Goal: Complete application form: Complete application form

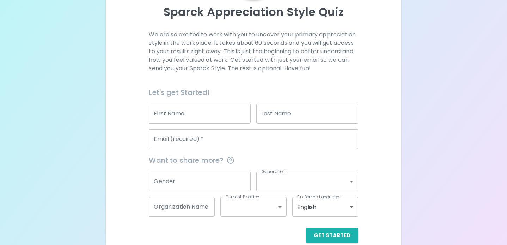
scroll to position [91, 0]
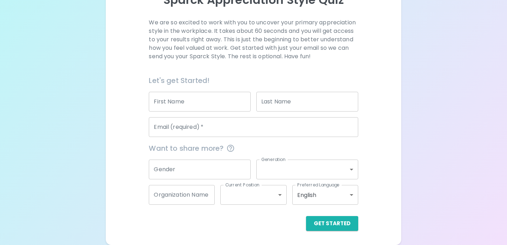
click at [195, 45] on p "We are so excited to work with you to uncover your primary appreciation style i…" at bounding box center [253, 39] width 209 height 42
click at [196, 106] on input "First Name" at bounding box center [200, 102] width 102 height 20
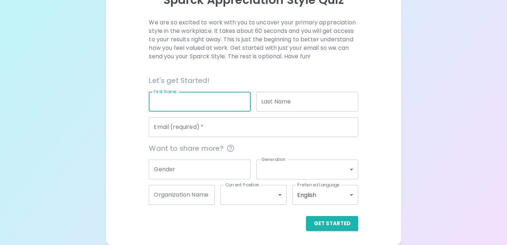
type input "[PERSON_NAME]"
type input "Mardon"
type input "[EMAIL_ADDRESS][DOMAIN_NAME]"
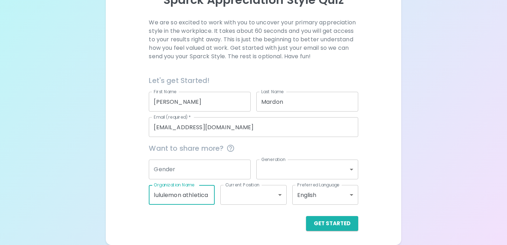
click at [195, 198] on input "lululemon athletica" at bounding box center [182, 195] width 66 height 20
type input "l"
click at [400, 111] on div "Sparck Appreciation Style Quiz We are so excited to work with you to uncover yo…" at bounding box center [254, 84] width 296 height 322
click at [200, 100] on input "[PERSON_NAME]" at bounding box center [200, 102] width 102 height 20
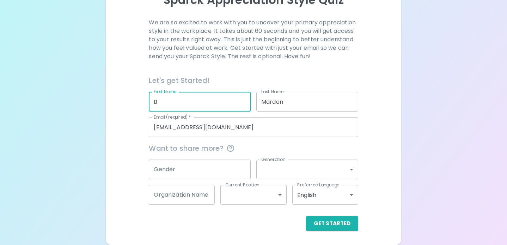
type input "B"
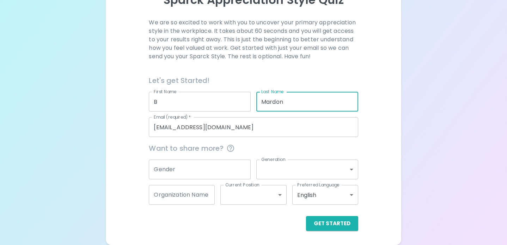
click at [298, 103] on input "Mardon" at bounding box center [307, 102] width 102 height 20
type input "M"
click at [367, 114] on div "We are so excited to work with you to uncover your primary appreciation style i…" at bounding box center [253, 124] width 279 height 212
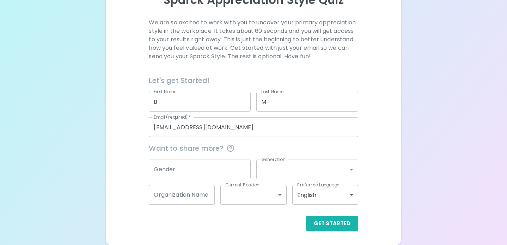
drag, startPoint x: 319, startPoint y: 221, endPoint x: 449, endPoint y: 216, distance: 130.2
click at [449, 217] on div "Sparck Appreciation Style Quiz We are so excited to work with you to uncover yo…" at bounding box center [253, 77] width 507 height 336
click at [352, 224] on button "Get Started" at bounding box center [332, 223] width 52 height 15
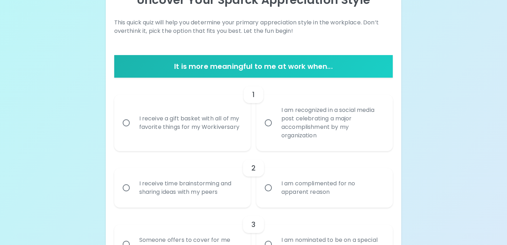
scroll to position [74, 0]
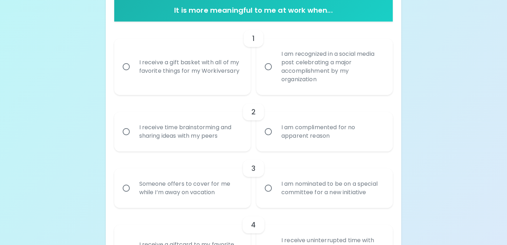
click at [174, 73] on div "I receive a gift basket with all of my favorite things for my Workiversary" at bounding box center [190, 67] width 113 height 34
click at [134, 73] on input "I receive a gift basket with all of my favorite things for my Workiversary" at bounding box center [126, 66] width 15 height 15
radio input "true"
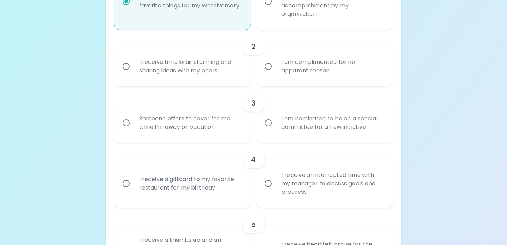
scroll to position [213, 0]
click at [197, 68] on div "I receive time brainstorming and sharing ideas with my peers" at bounding box center [190, 66] width 113 height 34
click at [134, 68] on input "I receive time brainstorming and sharing ideas with my peers" at bounding box center [126, 66] width 15 height 15
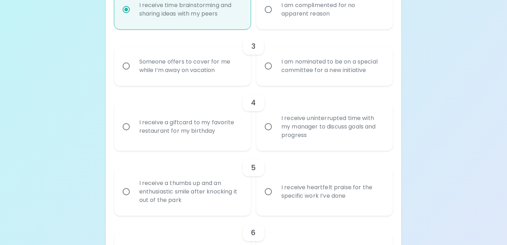
radio input "true"
click at [197, 73] on div "Someone offers to cover for me while I’m away on vacation" at bounding box center [190, 66] width 113 height 34
click at [134, 73] on input "Someone offers to cover for me while I’m away on vacation" at bounding box center [126, 66] width 15 height 15
radio input "false"
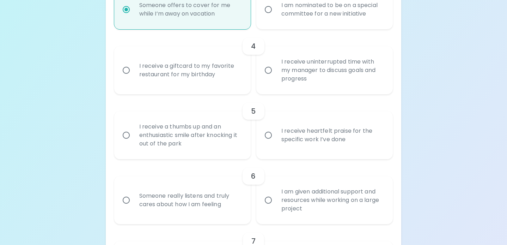
radio input "true"
click at [197, 73] on div "I receive a giftcard to my favorite restaurant for my birthday" at bounding box center [190, 70] width 113 height 34
click at [134, 73] on input "I receive a giftcard to my favorite restaurant for my birthday" at bounding box center [126, 70] width 15 height 15
radio input "false"
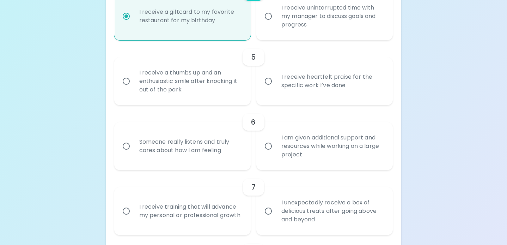
scroll to position [382, 0]
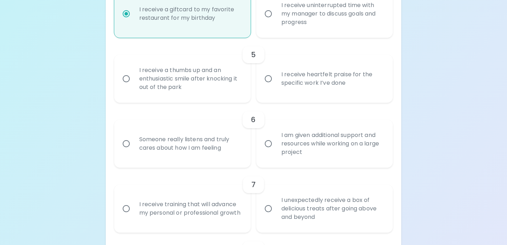
radio input "true"
click at [159, 208] on div "I receive training that will advance my personal or professional growth" at bounding box center [190, 208] width 113 height 34
click at [134, 208] on input "I receive training that will advance my personal or professional growth" at bounding box center [126, 208] width 15 height 15
radio input "false"
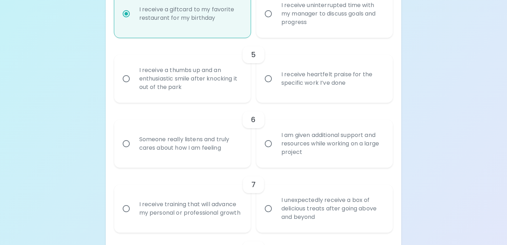
radio input "false"
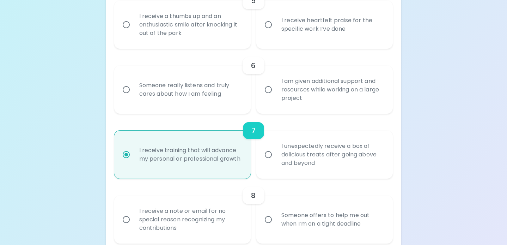
scroll to position [439, 0]
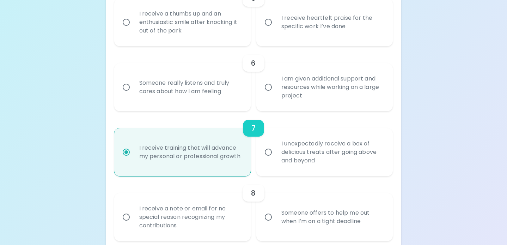
radio input "true"
click at [335, 155] on div "I unexpectedly receive a box of delicious treats after going above and beyond" at bounding box center [332, 152] width 113 height 42
click at [276, 155] on input "I unexpectedly receive a box of delicious treats after going above and beyond" at bounding box center [268, 152] width 15 height 15
radio input "false"
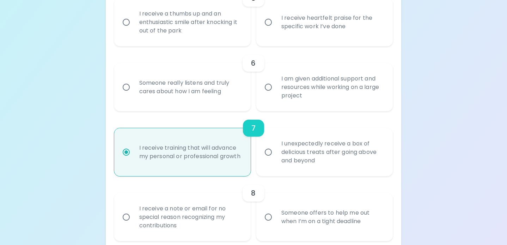
radio input "false"
radio input "true"
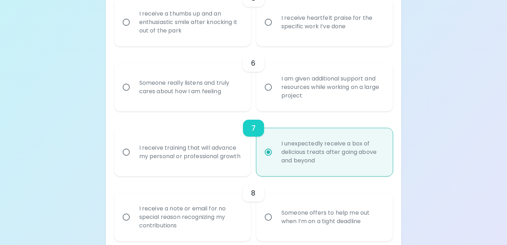
radio input "true"
click at [330, 91] on div "I am given additional support and resources while working on a large project" at bounding box center [332, 87] width 113 height 42
click at [276, 91] on input "I am given additional support and resources while working on a large project" at bounding box center [268, 87] width 15 height 15
radio input "false"
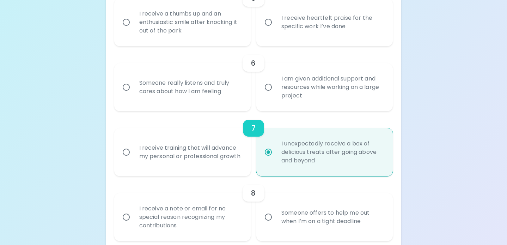
radio input "false"
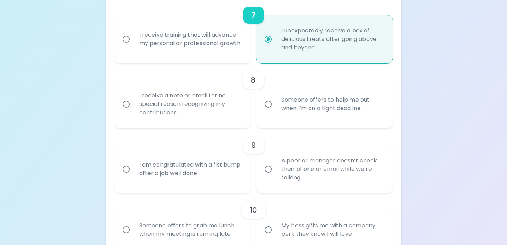
scroll to position [551, 0]
radio input "true"
click at [320, 110] on div "Someone offers to help me out when I’m on a tight deadline" at bounding box center [332, 104] width 113 height 34
click at [276, 110] on input "Someone offers to help me out when I’m on a tight deadline" at bounding box center [268, 104] width 15 height 15
radio input "false"
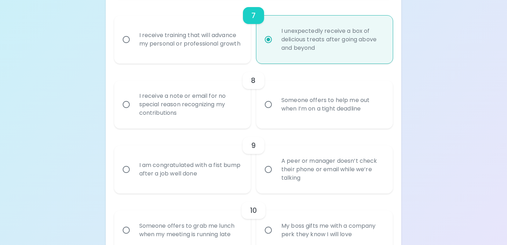
radio input "false"
radio input "true"
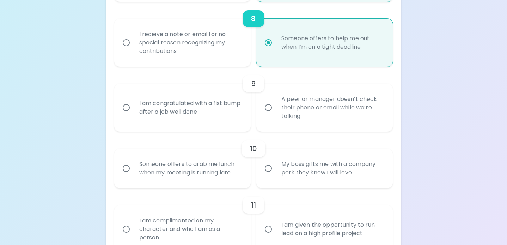
scroll to position [617, 0]
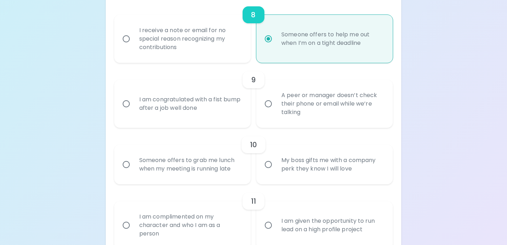
radio input "true"
click at [326, 109] on div "A peer or manager doesn’t check their phone or email while we’re talking" at bounding box center [332, 104] width 113 height 42
click at [276, 109] on input "A peer or manager doesn’t check their phone or email while we’re talking" at bounding box center [268, 103] width 15 height 15
radio input "false"
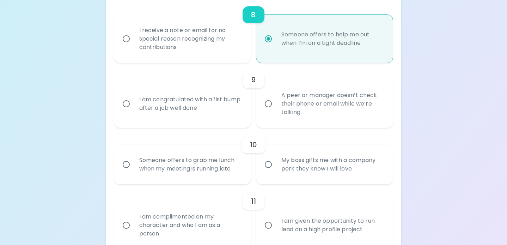
radio input "false"
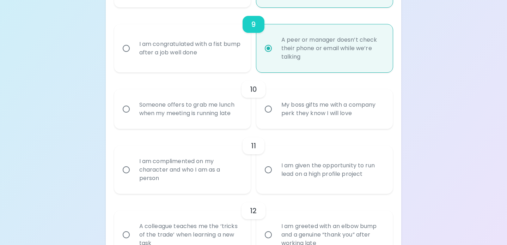
scroll to position [673, 0]
radio input "true"
click at [296, 110] on div "My boss gifts me with a company perk they know I will love" at bounding box center [332, 108] width 113 height 34
click at [276, 110] on input "My boss gifts me with a company perk they know I will love" at bounding box center [268, 107] width 15 height 15
radio input "false"
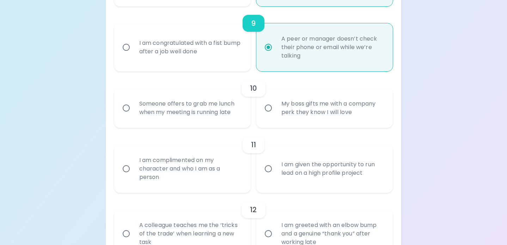
radio input "false"
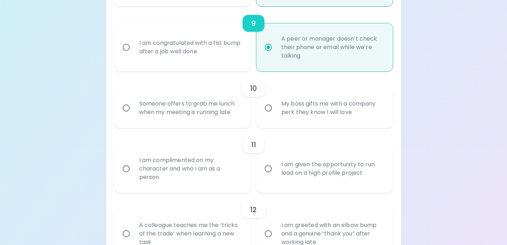
radio input "false"
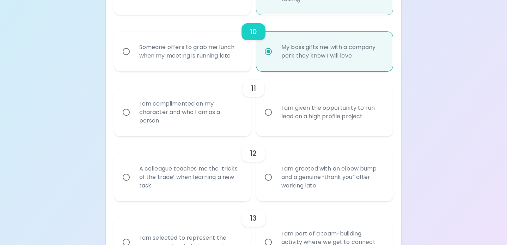
scroll to position [767, 0]
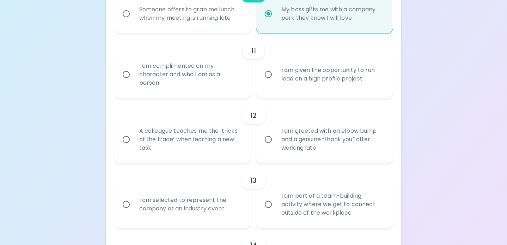
radio input "true"
click at [313, 79] on div "I am given the opportunity to run lead on a high profile project" at bounding box center [332, 74] width 113 height 34
click at [276, 79] on input "I am given the opportunity to run lead on a high profile project" at bounding box center [268, 74] width 15 height 15
radio input "false"
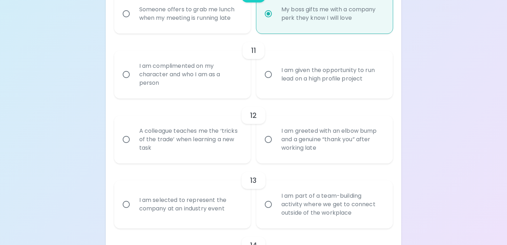
radio input "false"
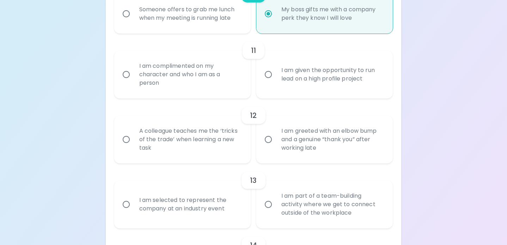
radio input "false"
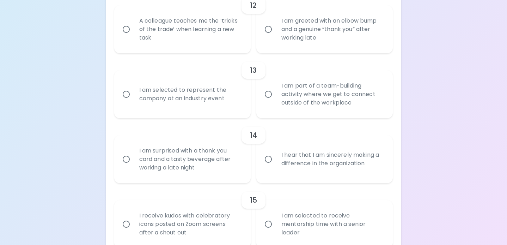
scroll to position [878, 0]
radio input "true"
click at [199, 31] on div "A colleague teaches me the ‘tricks of the trade’ when learning a new task" at bounding box center [190, 28] width 113 height 42
click at [134, 31] on input "A colleague teaches me the ‘tricks of the trade’ when learning a new task" at bounding box center [126, 28] width 15 height 15
radio input "false"
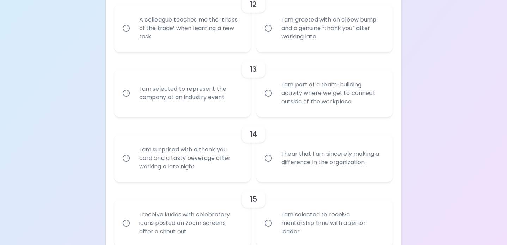
radio input "false"
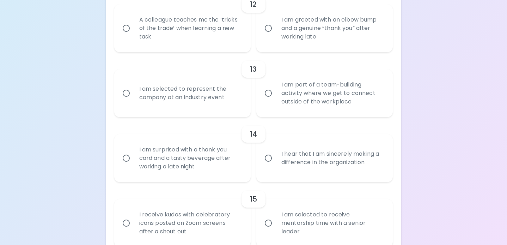
radio input "false"
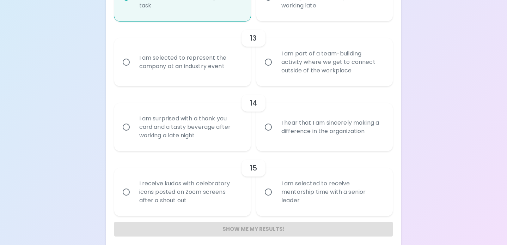
scroll to position [915, 0]
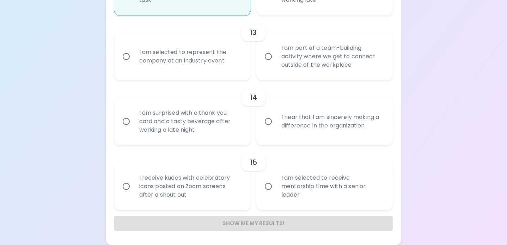
radio input "true"
click at [304, 61] on div "I am part of a team-building activity where we get to connect outside of the wo…" at bounding box center [332, 56] width 113 height 42
click at [276, 61] on input "I am part of a team-building activity where we get to connect outside of the wo…" at bounding box center [268, 56] width 15 height 15
radio input "false"
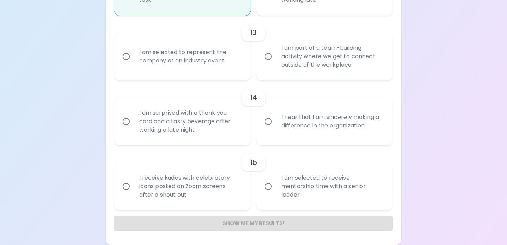
radio input "false"
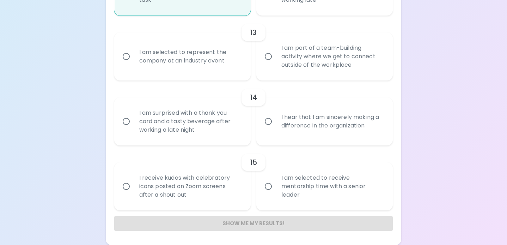
radio input "false"
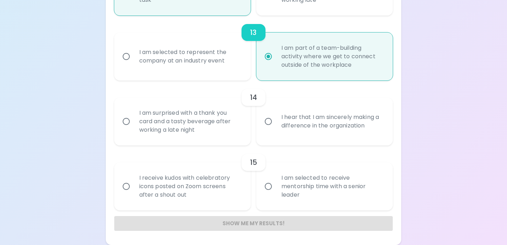
radio input "true"
click at [195, 133] on div "I am surprised with a thank you card and a tasty beverage after working a late …" at bounding box center [190, 121] width 113 height 42
click at [134, 129] on input "I am surprised with a thank you card and a tasty beverage after working a late …" at bounding box center [126, 121] width 15 height 15
radio input "false"
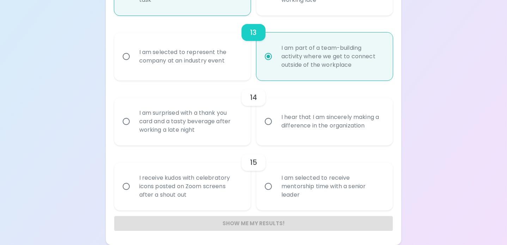
radio input "false"
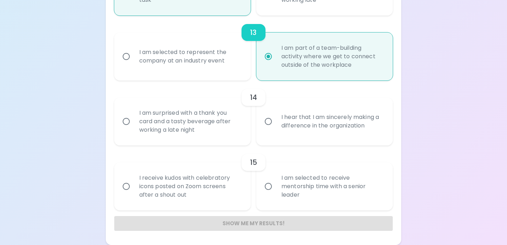
radio input "false"
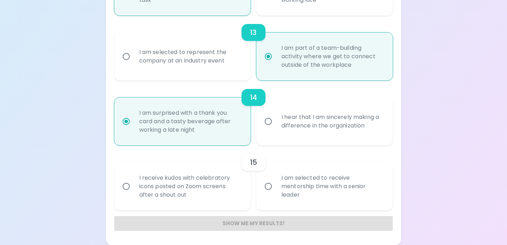
radio input "true"
click at [292, 187] on div "I am selected to receive mentorship time with a senior leader" at bounding box center [332, 186] width 113 height 42
click at [276, 187] on input "I am selected to receive mentorship time with a senior leader" at bounding box center [268, 186] width 15 height 15
radio input "false"
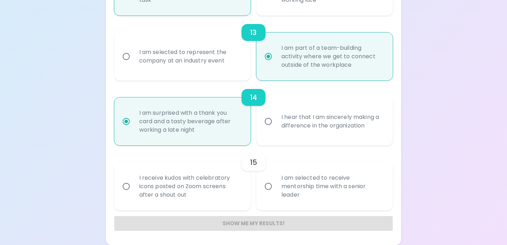
radio input "false"
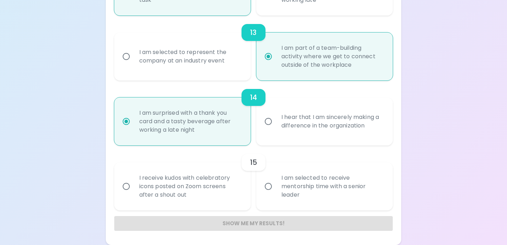
radio input "false"
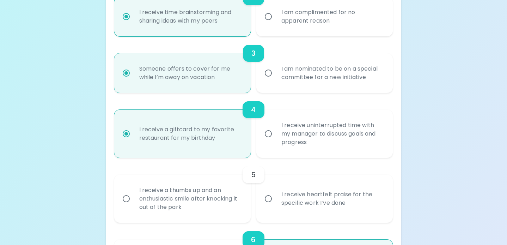
scroll to position [260, 0]
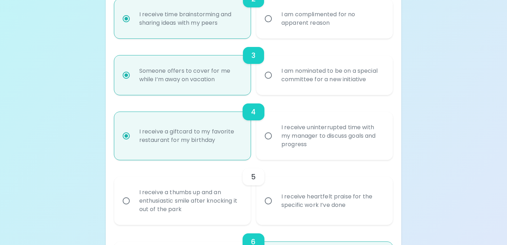
radio input "true"
click at [294, 206] on div "I receive heartfelt praise for the specific work I’ve done" at bounding box center [332, 201] width 113 height 34
click at [276, 206] on input "I receive heartfelt praise for the specific work I’ve done" at bounding box center [268, 200] width 15 height 15
radio input "false"
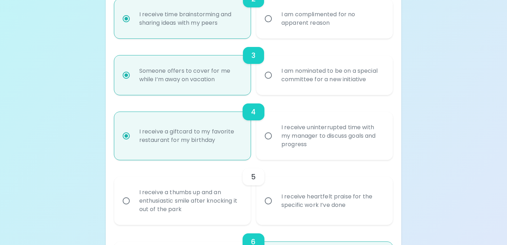
radio input "false"
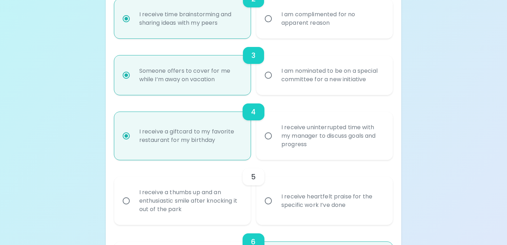
radio input "false"
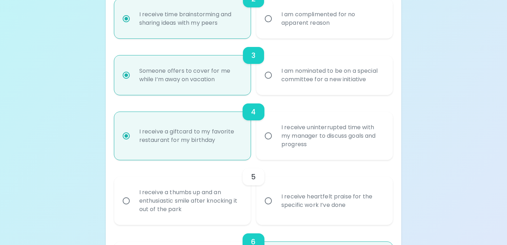
radio input "false"
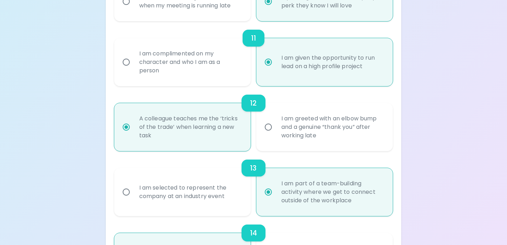
scroll to position [915, 0]
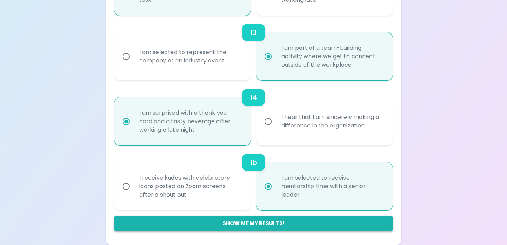
radio input "true"
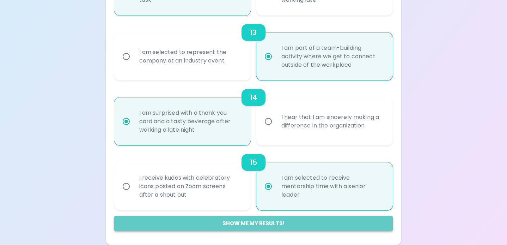
click at [268, 219] on button "Show me my results!" at bounding box center [253, 223] width 279 height 15
radio input "false"
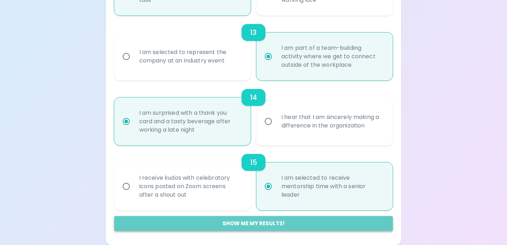
radio input "false"
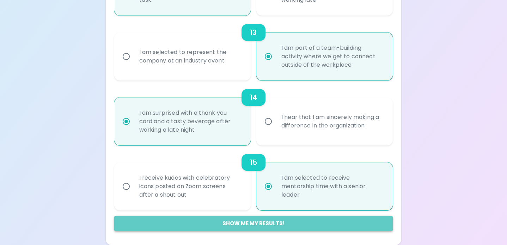
radio input "false"
radio input "true"
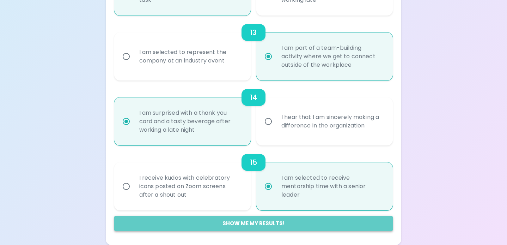
radio input "false"
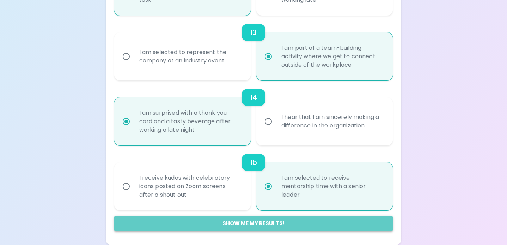
radio input "false"
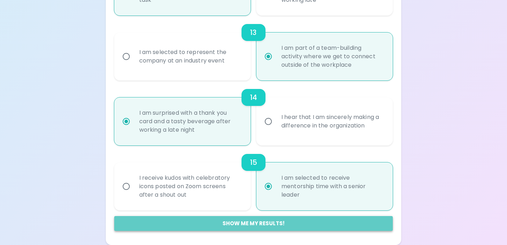
radio input "false"
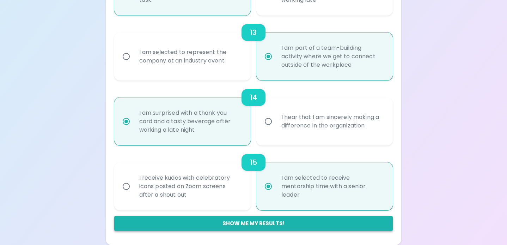
click at [268, 219] on button "Show me my results!" at bounding box center [253, 223] width 279 height 15
radio input "false"
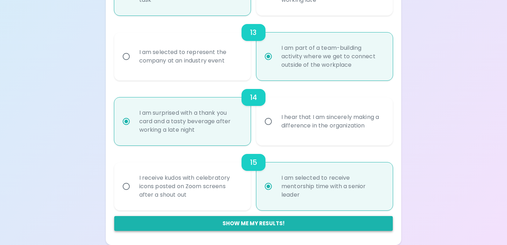
radio input "false"
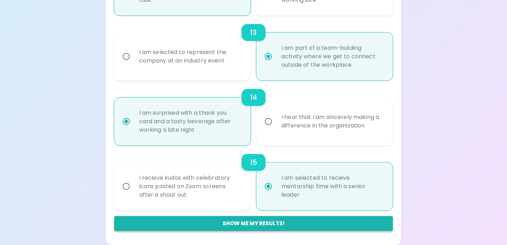
radio input "false"
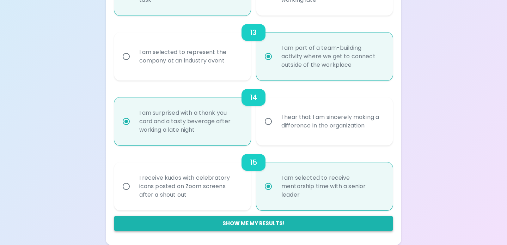
radio input "false"
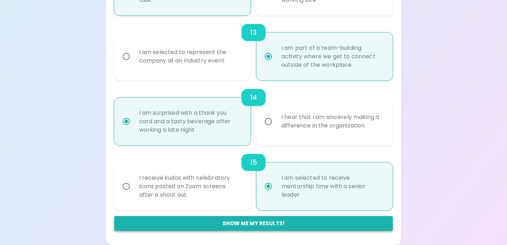
radio input "false"
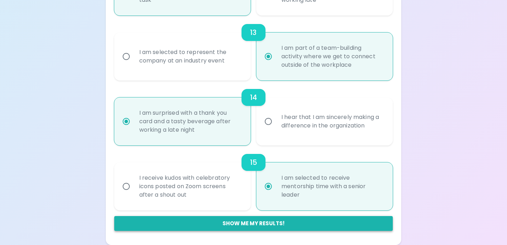
radio input "false"
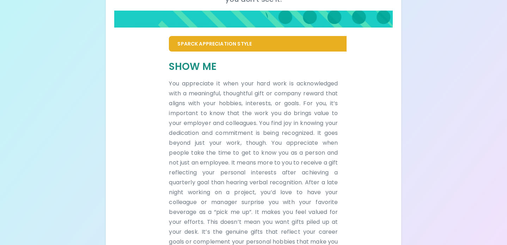
scroll to position [126, 0]
